Goal: Task Accomplishment & Management: Manage account settings

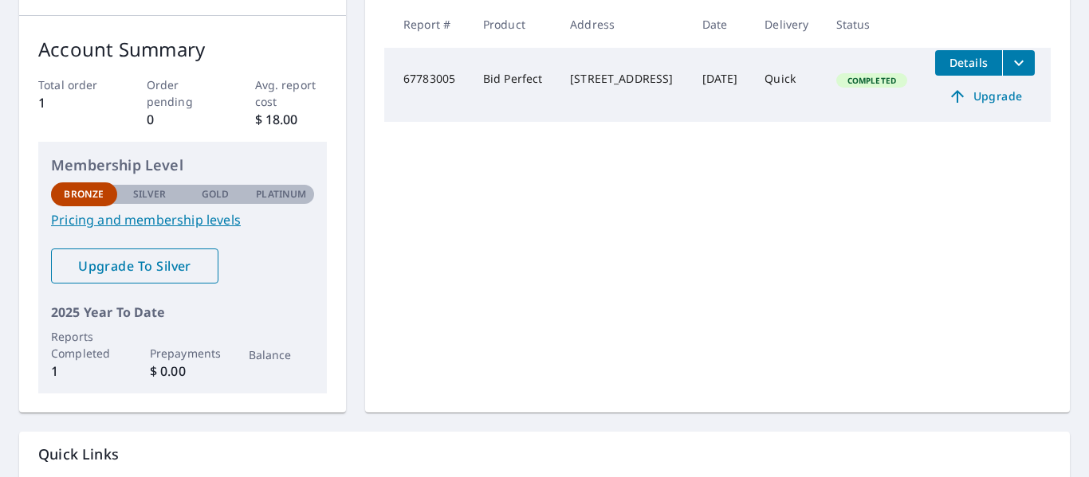
scroll to position [368, 0]
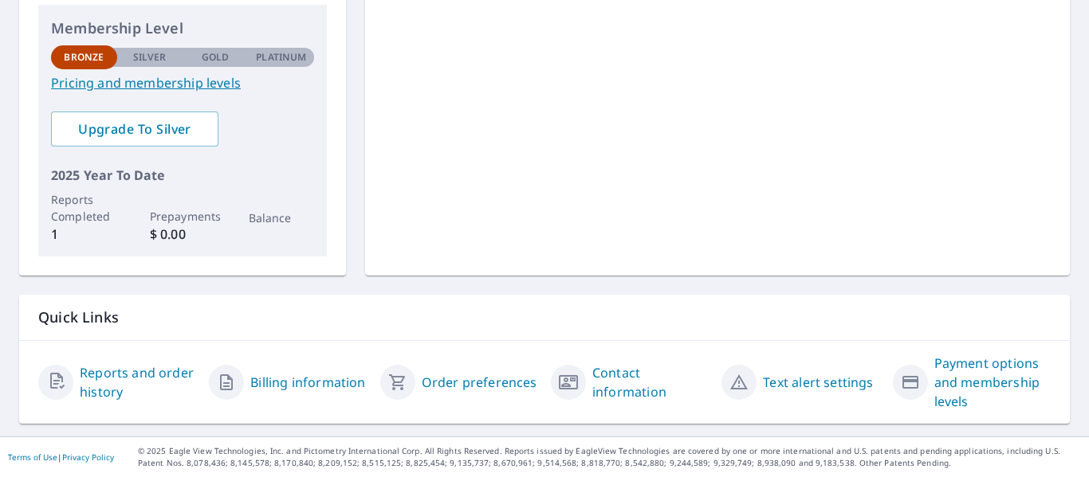
click at [616, 379] on link "Contact information" at bounding box center [650, 382] width 116 height 38
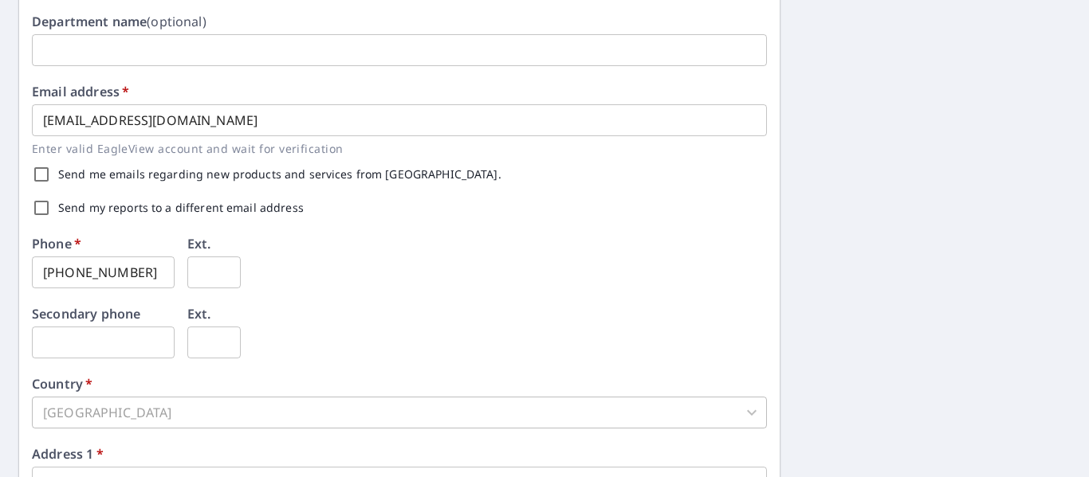
scroll to position [289, 0]
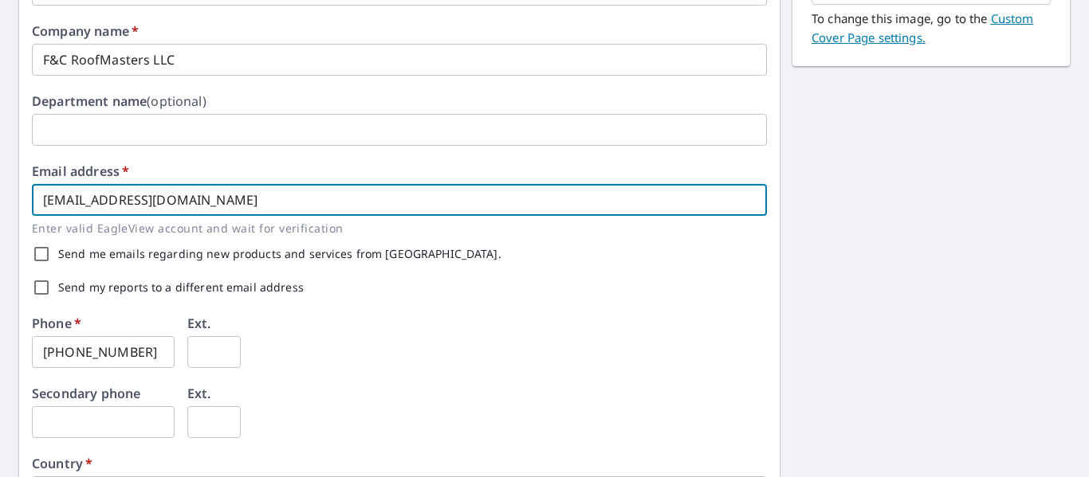
drag, startPoint x: 296, startPoint y: 200, endPoint x: 0, endPoint y: 190, distance: 295.9
click at [0, 190] on div "First name   * Alejandro ​ Last name   * Fonticoba ​ Company name   * F&C RoofM…" at bounding box center [544, 326] width 1089 height 934
type input "Fandcroofmasters21@gmail.com"
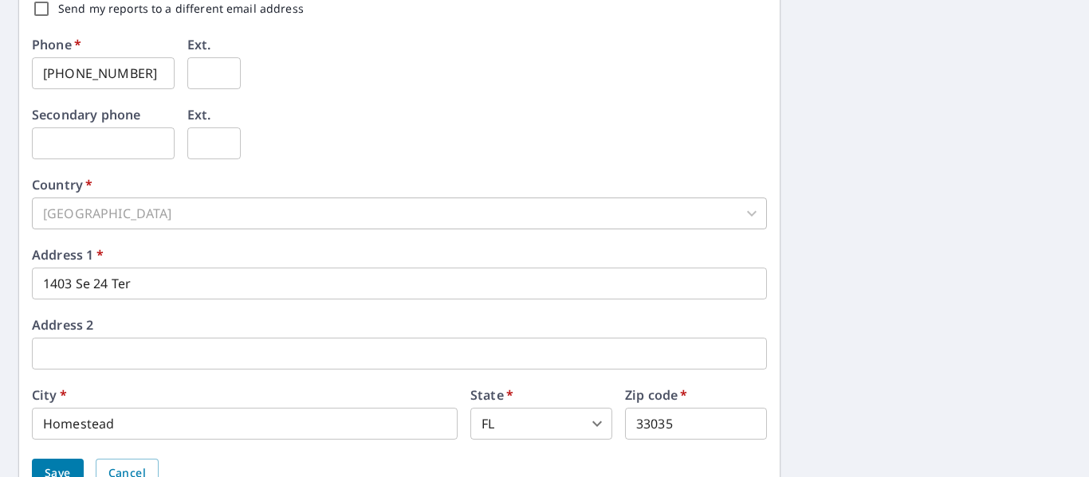
scroll to position [645, 0]
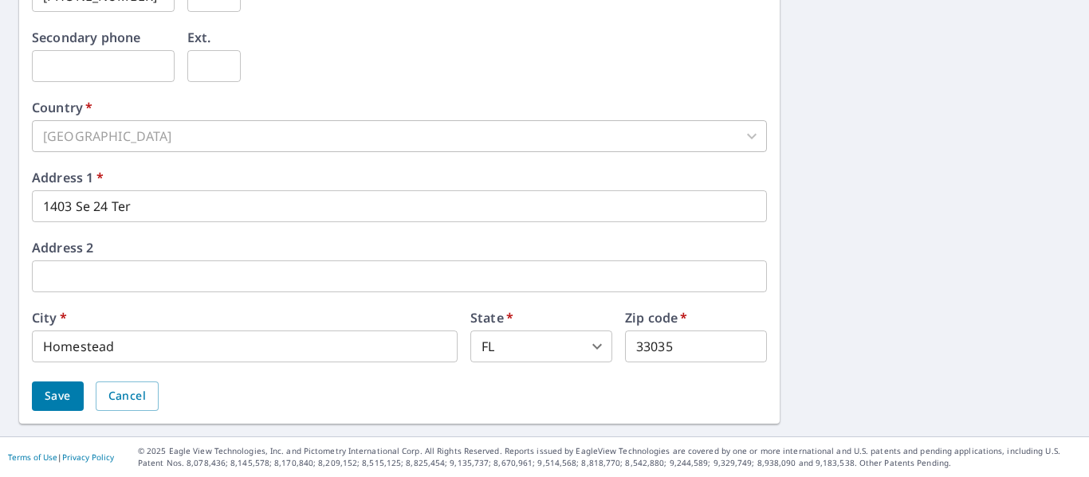
click at [60, 395] on span "Save" at bounding box center [58, 397] width 26 height 20
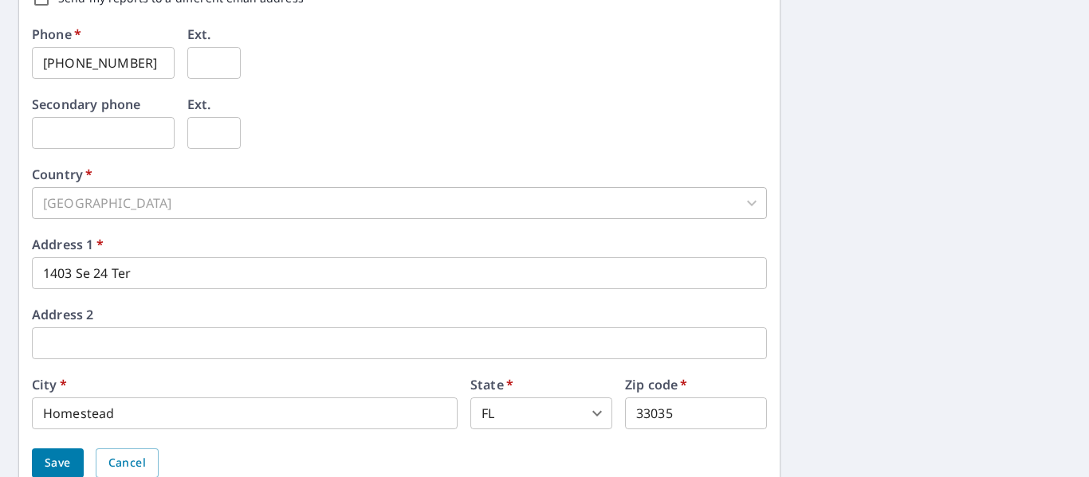
scroll to position [685, 0]
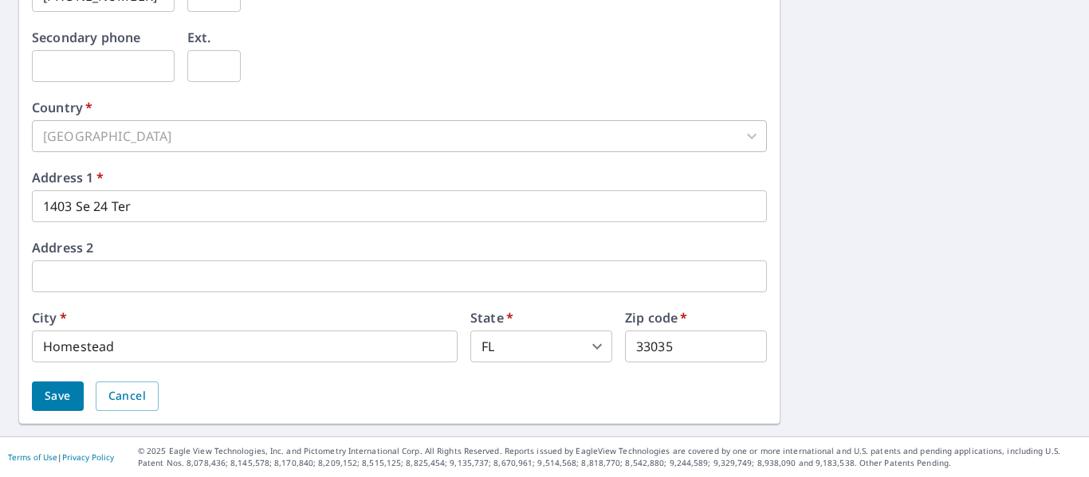
click at [53, 401] on span "Save" at bounding box center [58, 397] width 26 height 20
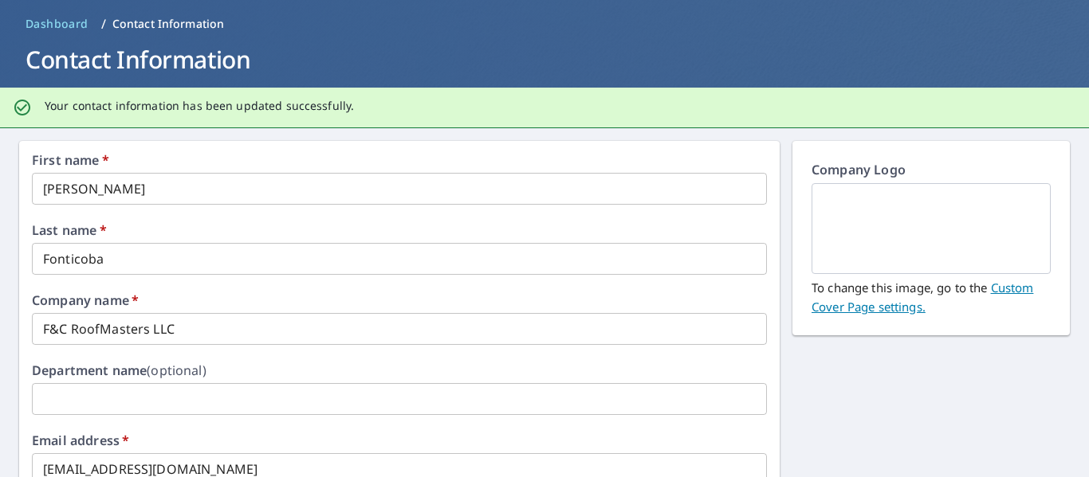
scroll to position [0, 0]
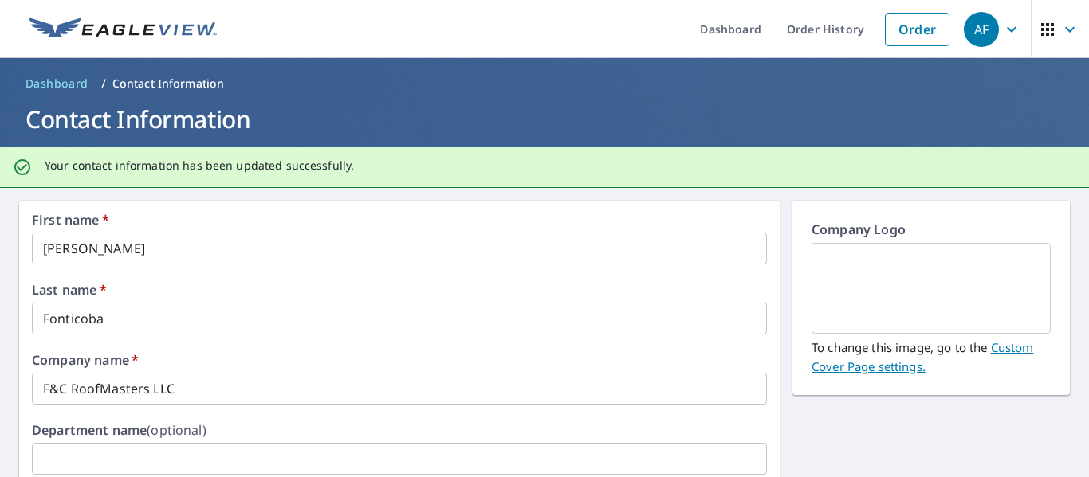
click at [905, 269] on img at bounding box center [931, 288] width 201 height 86
click at [825, 367] on link "Custom Cover Page settings." at bounding box center [922, 357] width 222 height 35
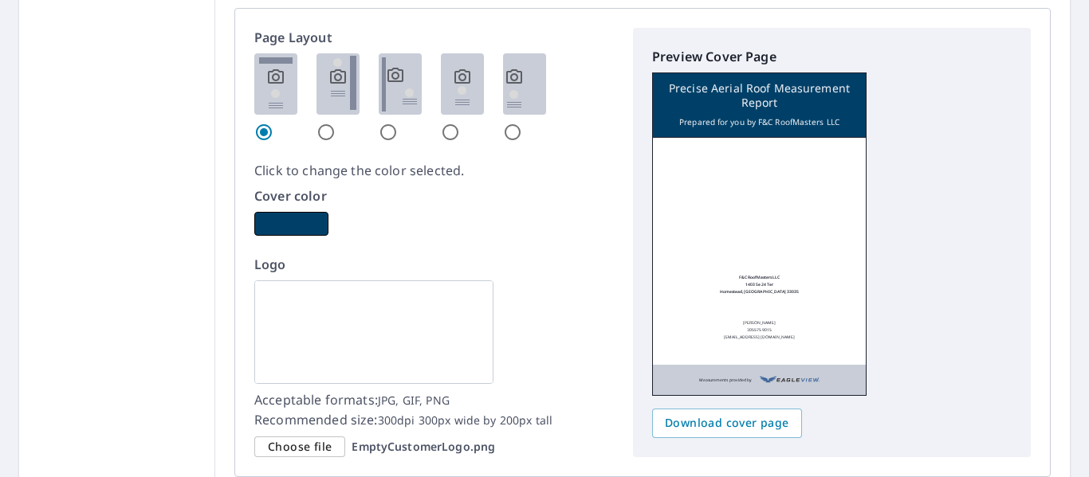
scroll to position [956, 0]
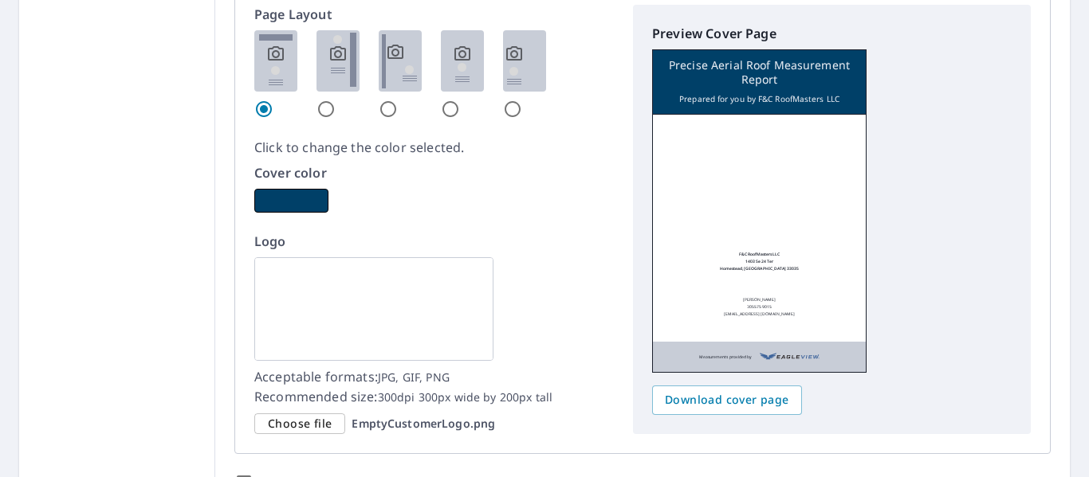
click at [302, 422] on span "Choose file" at bounding box center [300, 424] width 64 height 20
click at [0, 0] on input "Choose file EmptyCustomerLogo.png" at bounding box center [0, 0] width 0 height 0
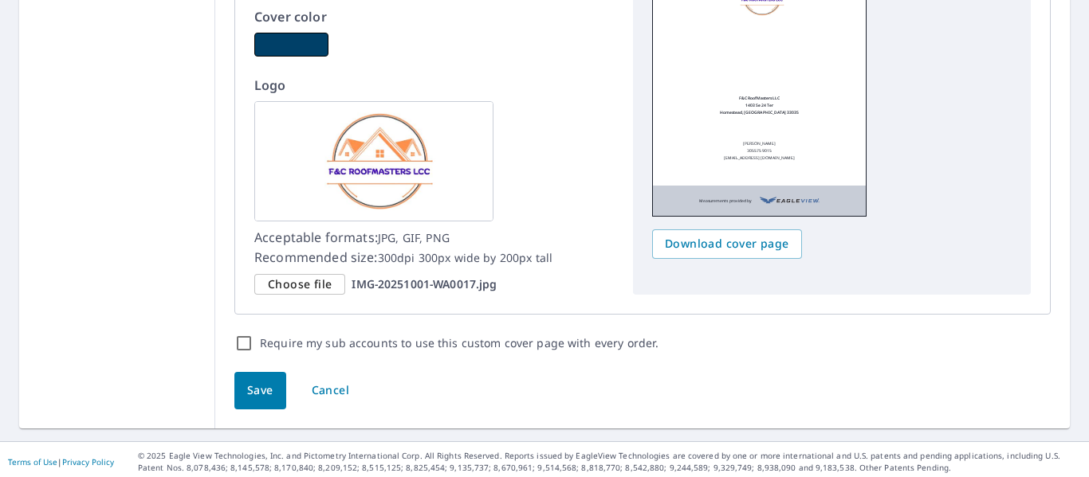
scroll to position [1117, 0]
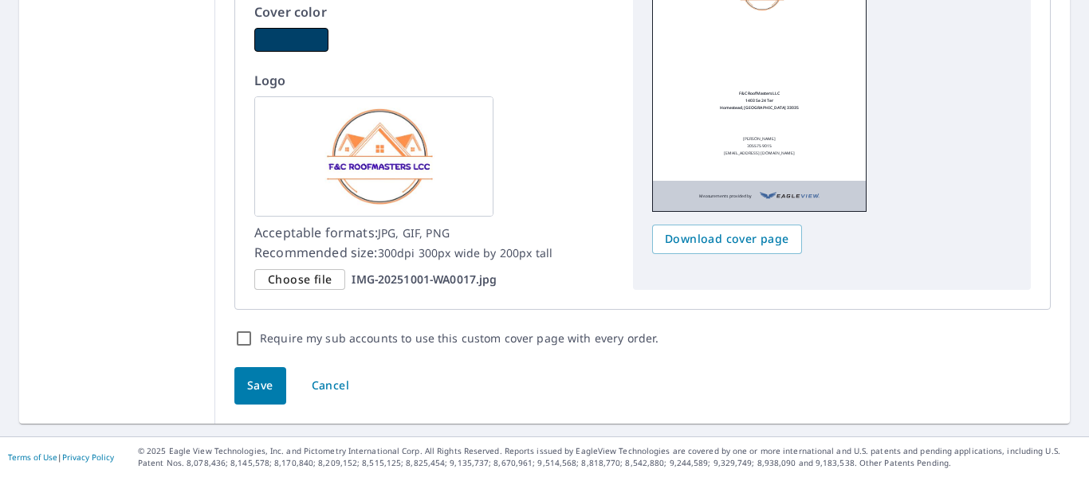
click at [237, 340] on input "Require my sub accounts to use this custom cover page with every order." at bounding box center [243, 338] width 19 height 19
checkbox input "true"
click at [242, 373] on button "Save" at bounding box center [260, 385] width 52 height 37
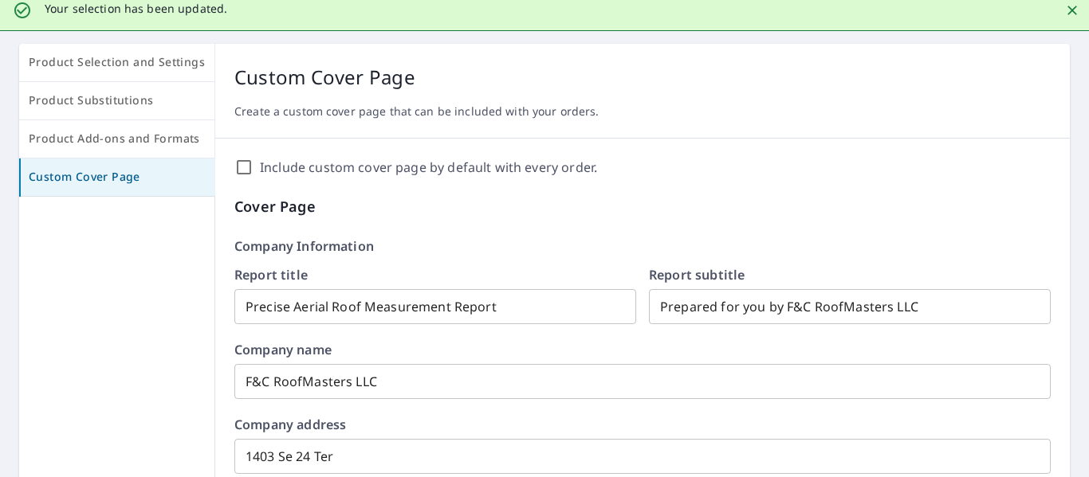
scroll to position [0, 0]
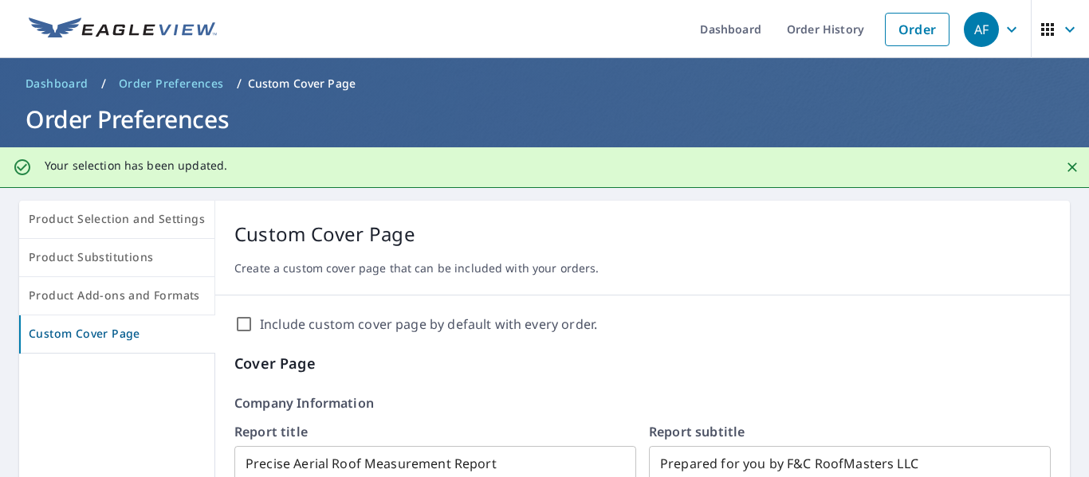
click at [81, 80] on span "Dashboard" at bounding box center [57, 84] width 63 height 16
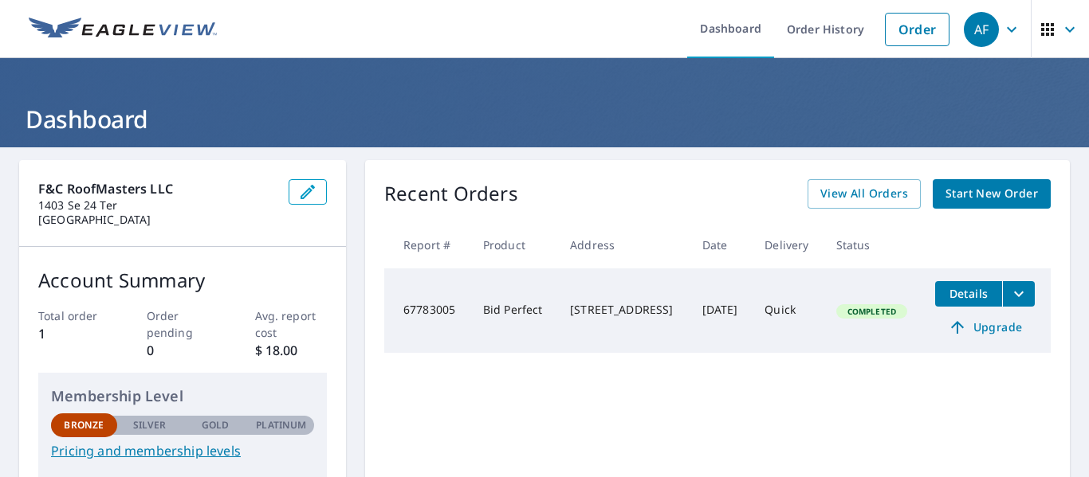
click at [1060, 31] on icon "button" at bounding box center [1069, 29] width 19 height 19
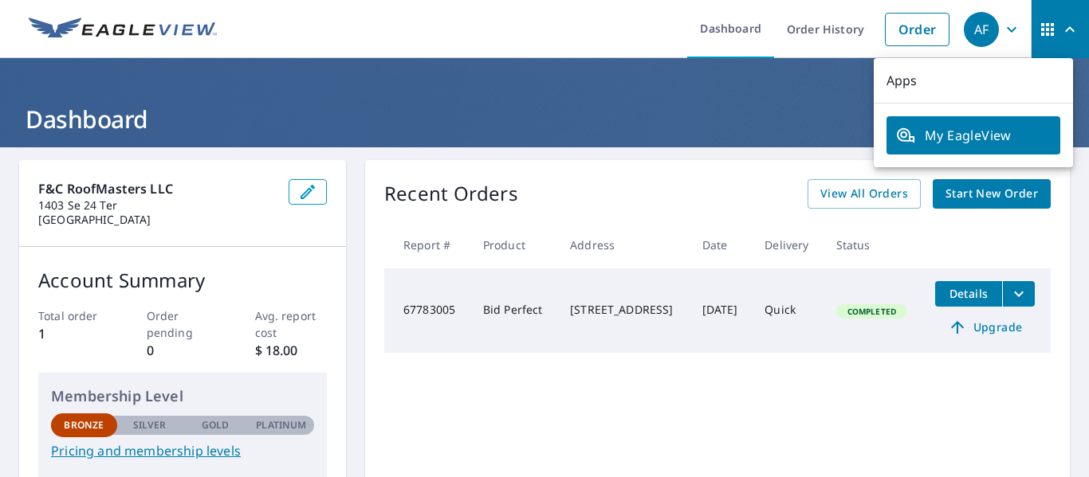
click at [949, 134] on span "My EagleView" at bounding box center [973, 135] width 155 height 19
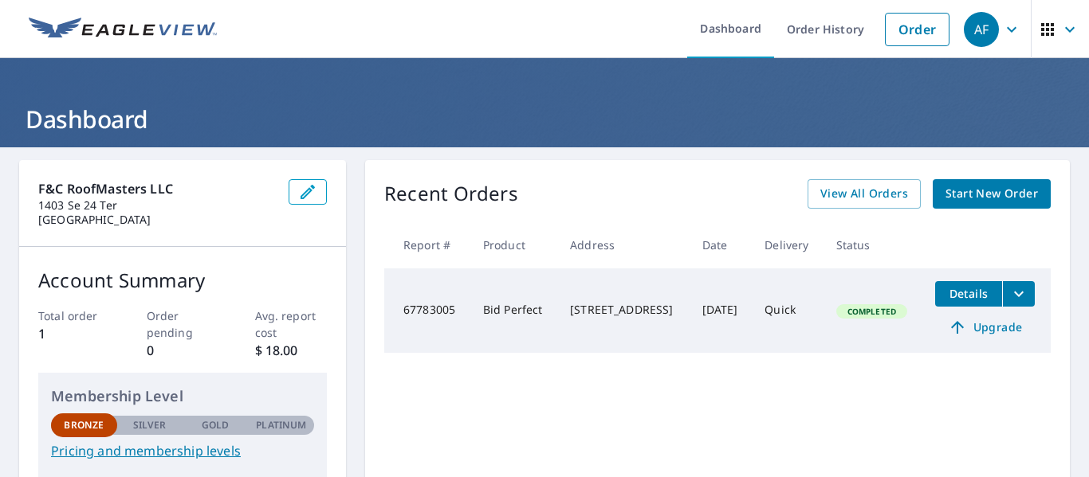
click at [1011, 293] on icon "filesDropdownBtn-67783005" at bounding box center [1018, 294] width 19 height 19
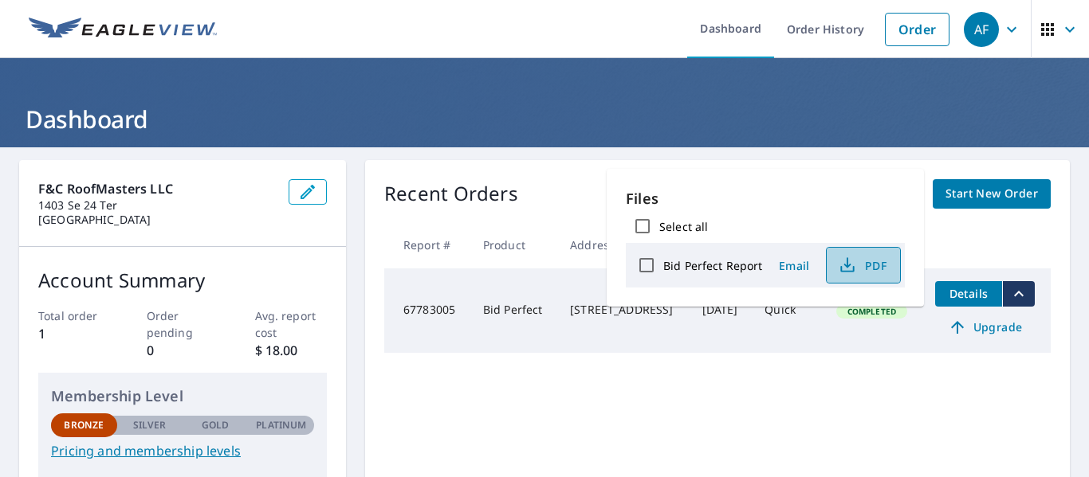
click at [853, 264] on icon "button" at bounding box center [847, 265] width 19 height 19
click at [1041, 29] on icon "button" at bounding box center [1047, 29] width 13 height 13
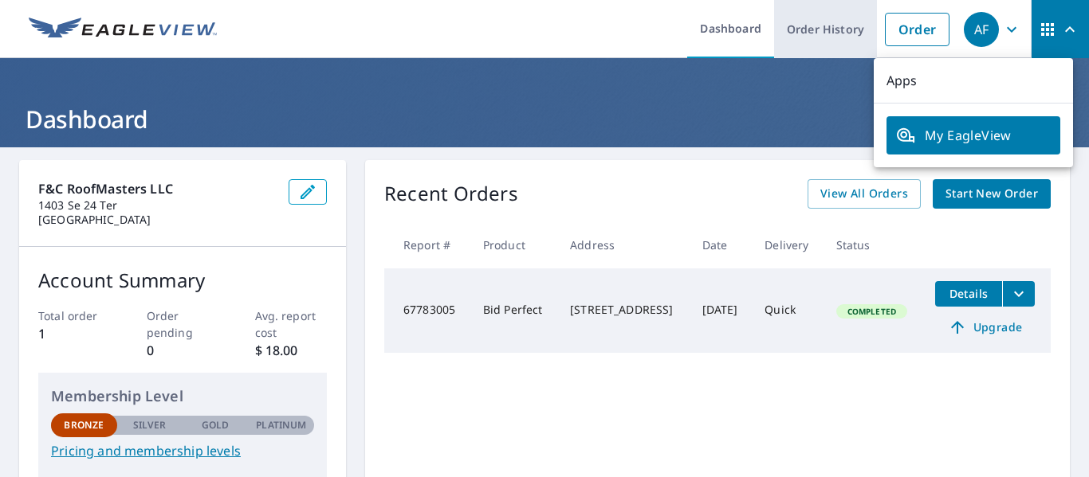
click at [810, 26] on link "Order History" at bounding box center [825, 29] width 103 height 58
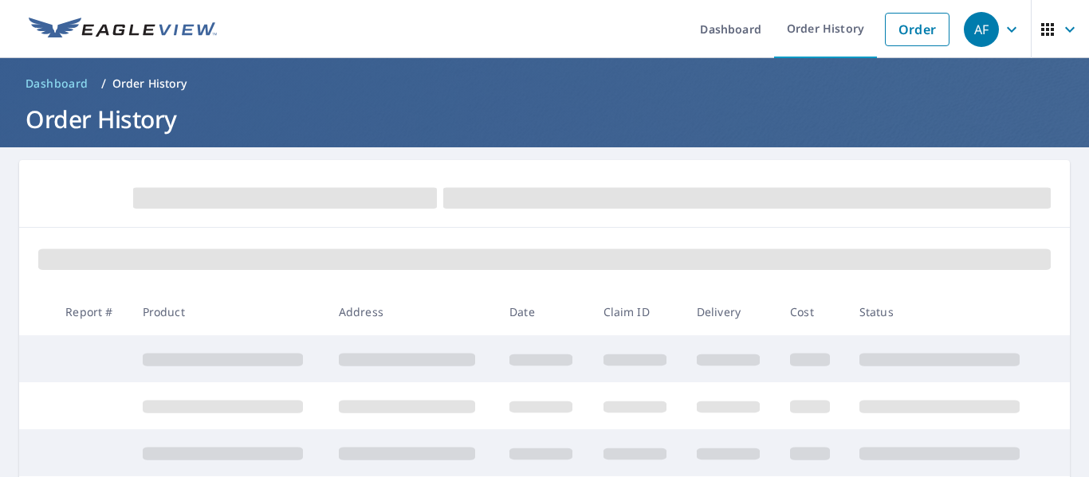
click at [1002, 29] on icon "button" at bounding box center [1011, 29] width 19 height 19
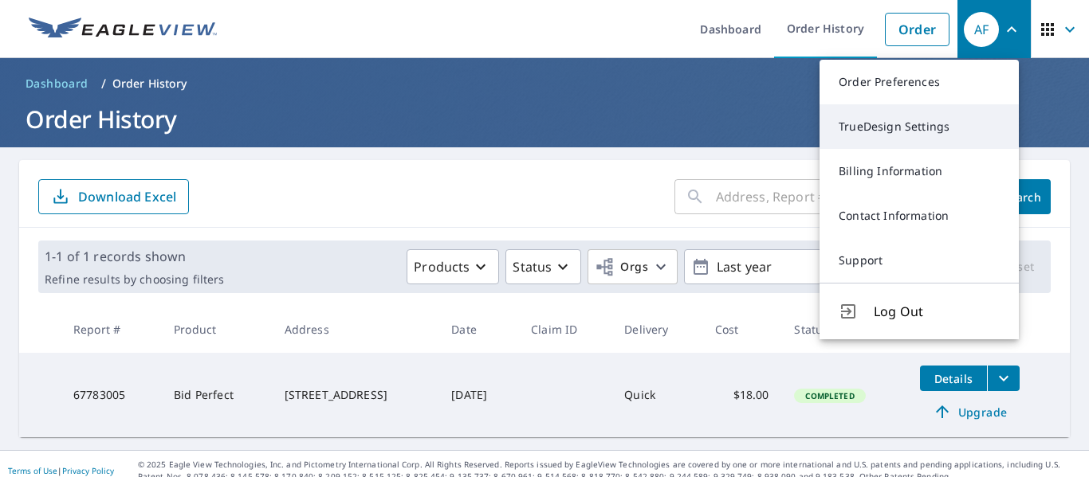
click at [880, 128] on link "TrueDesign Settings" at bounding box center [918, 126] width 199 height 45
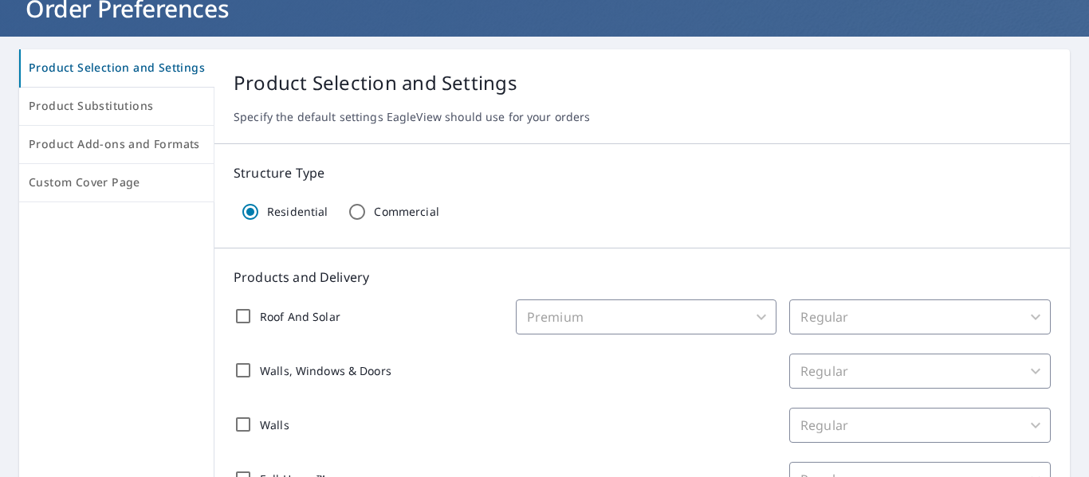
scroll to position [80, 0]
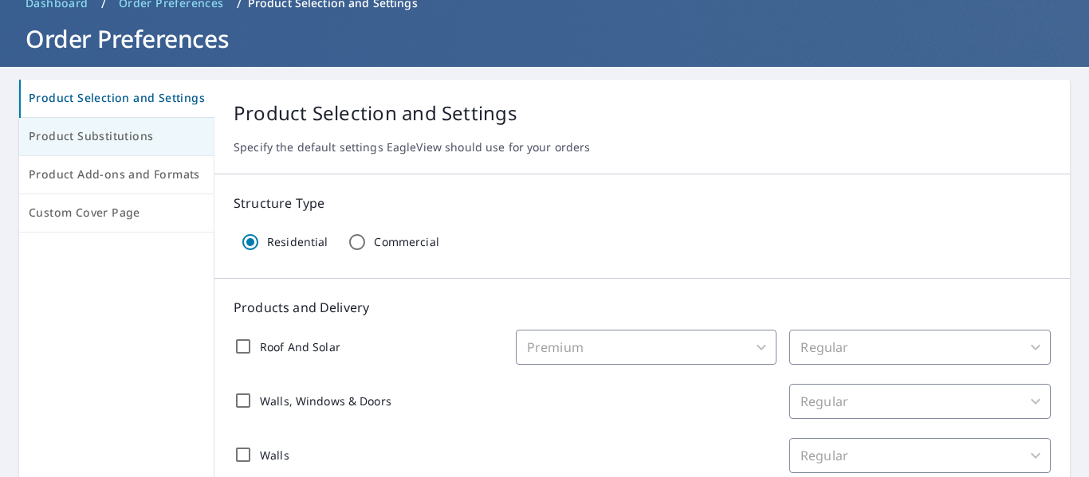
click at [71, 139] on span "Product Substitutions" at bounding box center [116, 137] width 175 height 20
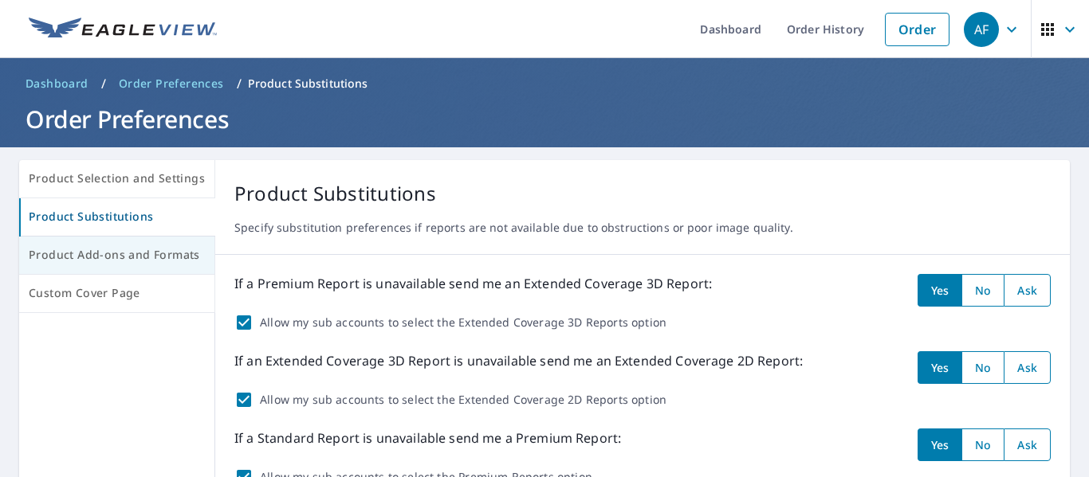
click at [69, 258] on span "Product Add-ons and Formats" at bounding box center [117, 255] width 176 height 20
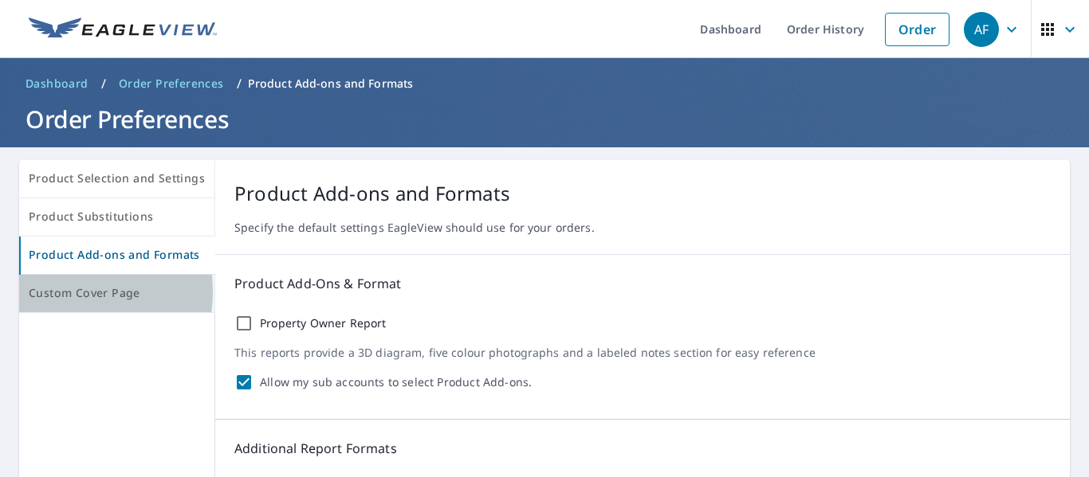
click at [57, 292] on span "Custom Cover Page" at bounding box center [117, 294] width 176 height 20
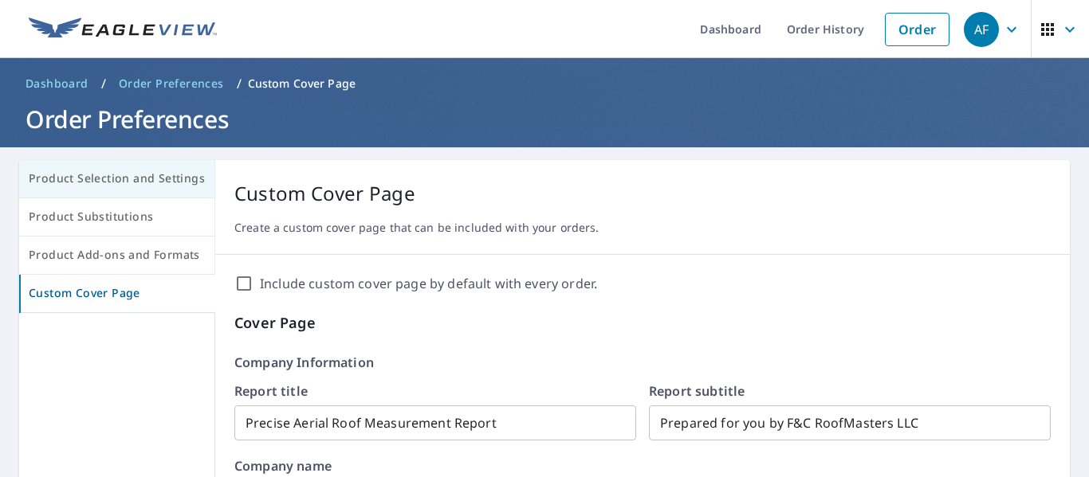
click at [59, 176] on span "Product Selection and Settings" at bounding box center [117, 179] width 176 height 20
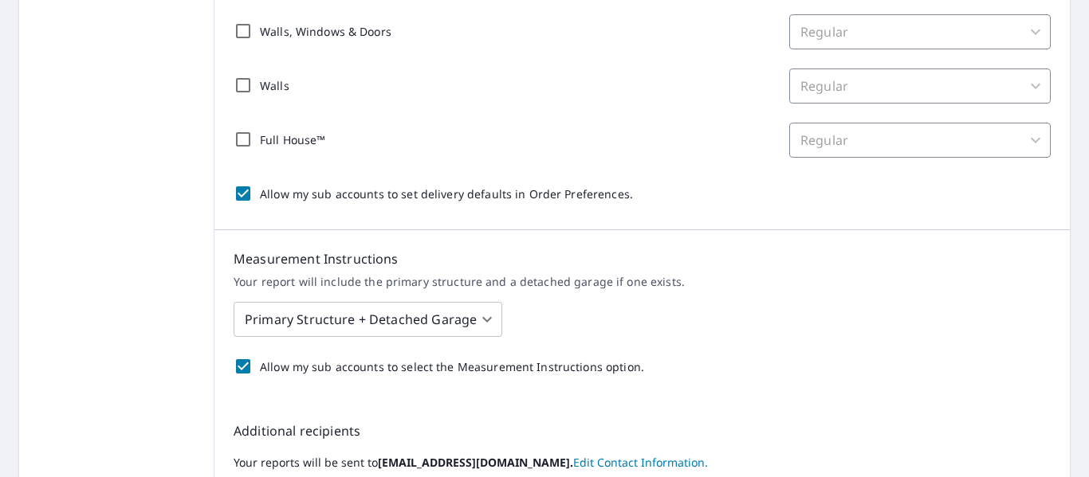
scroll to position [478, 0]
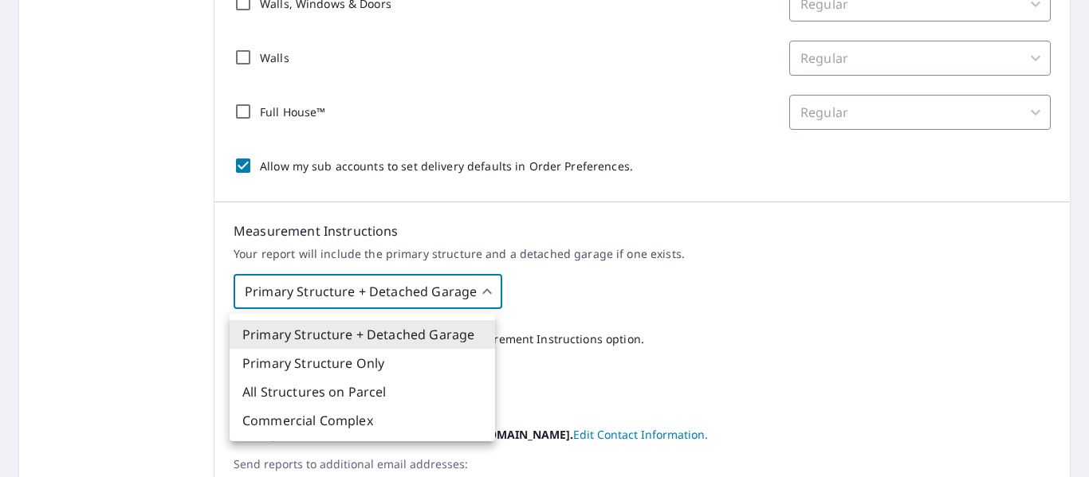
click at [389, 291] on body "AF AF Dashboard Order History Order AF Dashboard / Order Preferences / Product …" at bounding box center [544, 238] width 1089 height 477
click at [393, 294] on div at bounding box center [544, 238] width 1089 height 477
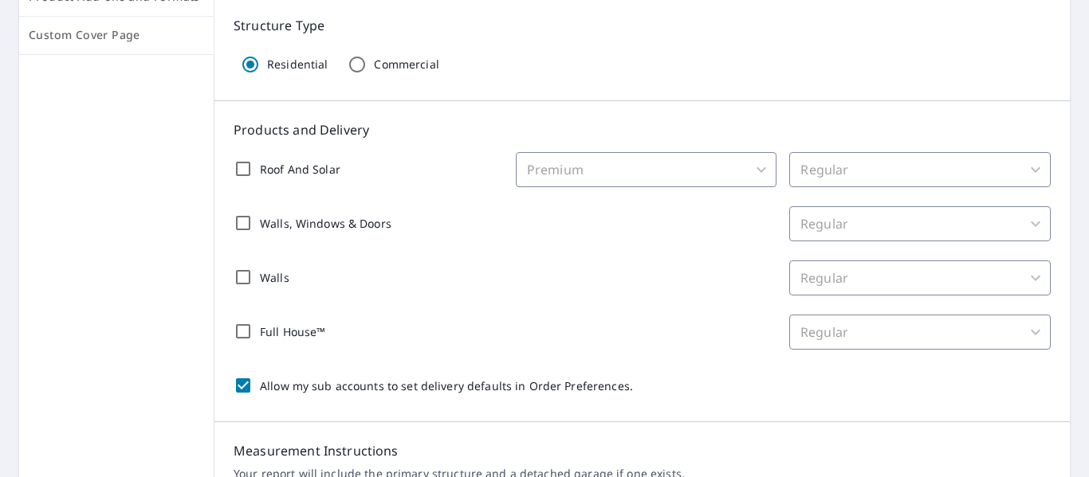
scroll to position [0, 0]
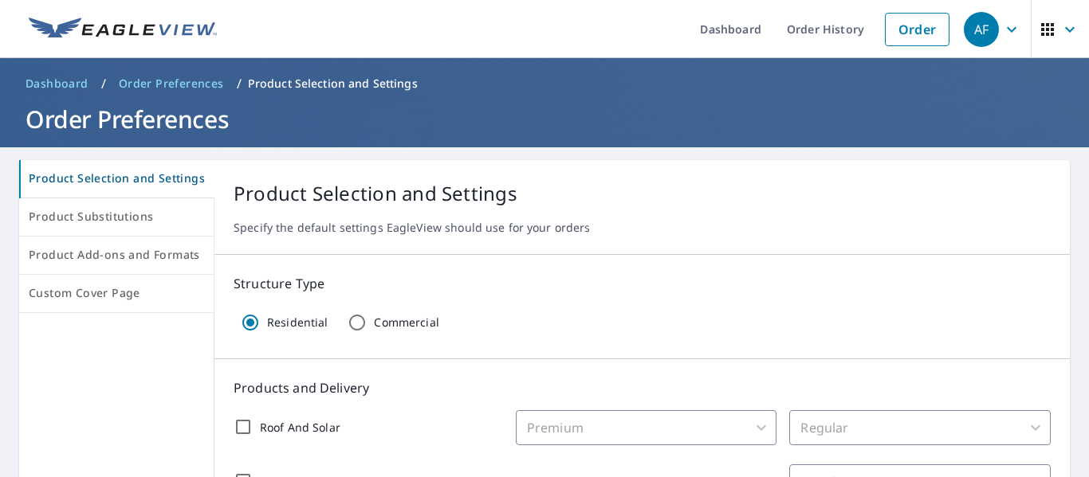
click at [1042, 30] on icon "button" at bounding box center [1047, 29] width 13 height 13
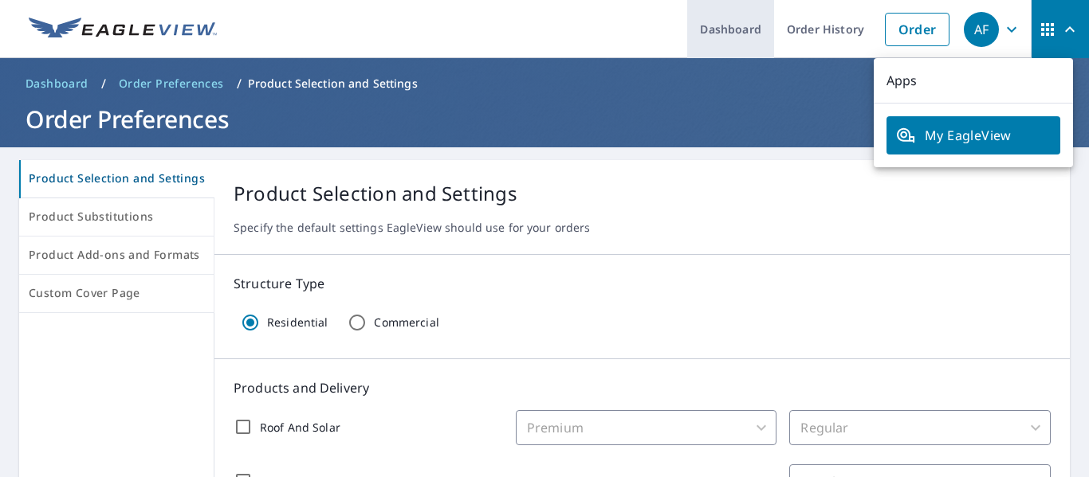
click at [725, 35] on link "Dashboard" at bounding box center [730, 29] width 87 height 58
